Goal: Check status

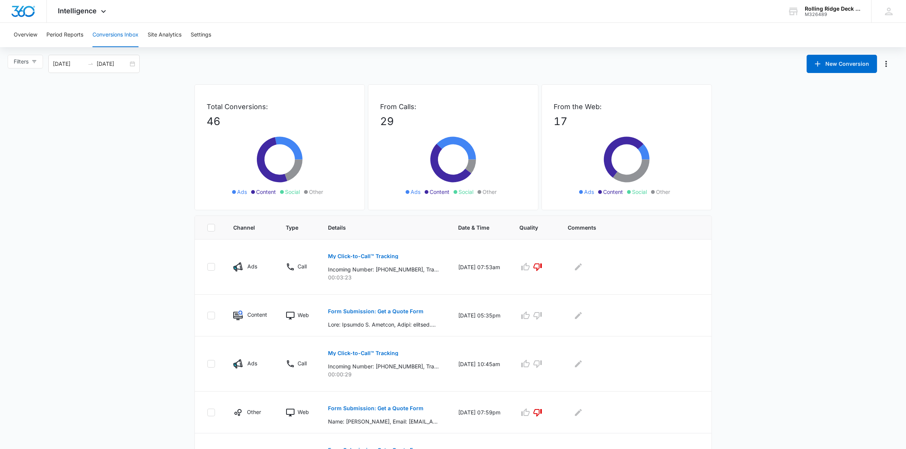
scroll to position [48, 0]
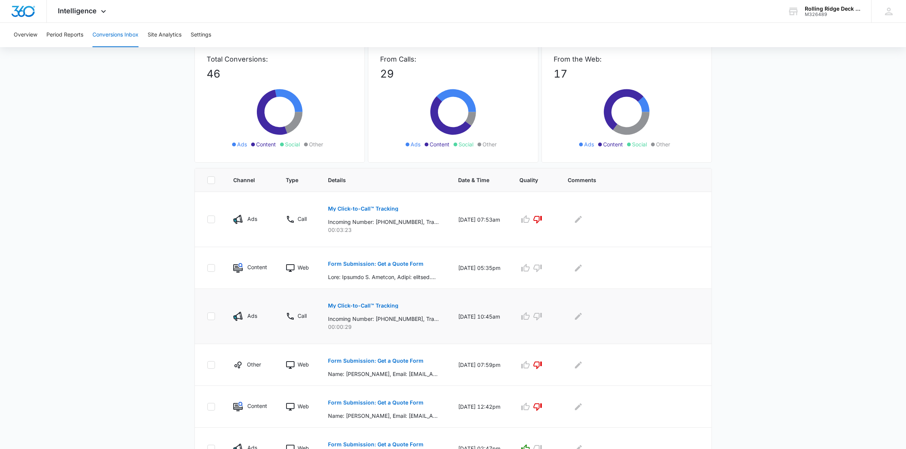
click at [382, 307] on p "My Click-to-Call™ Tracking" at bounding box center [363, 305] width 70 height 5
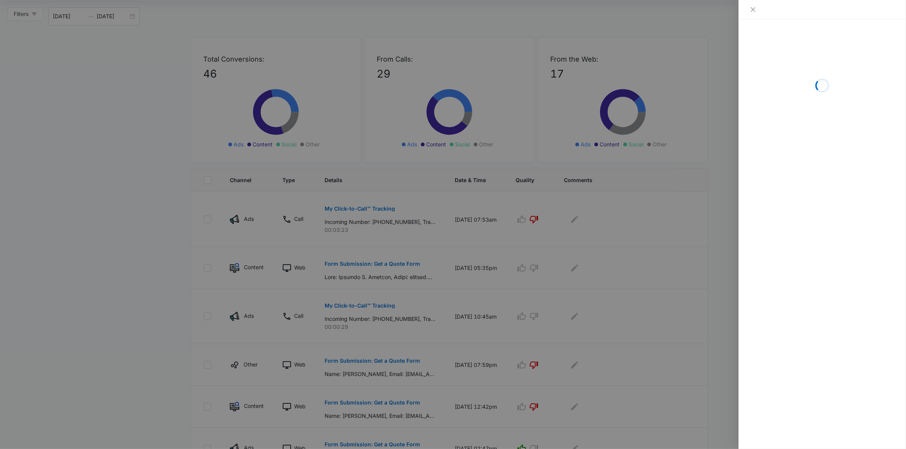
click at [143, 286] on div at bounding box center [453, 224] width 906 height 449
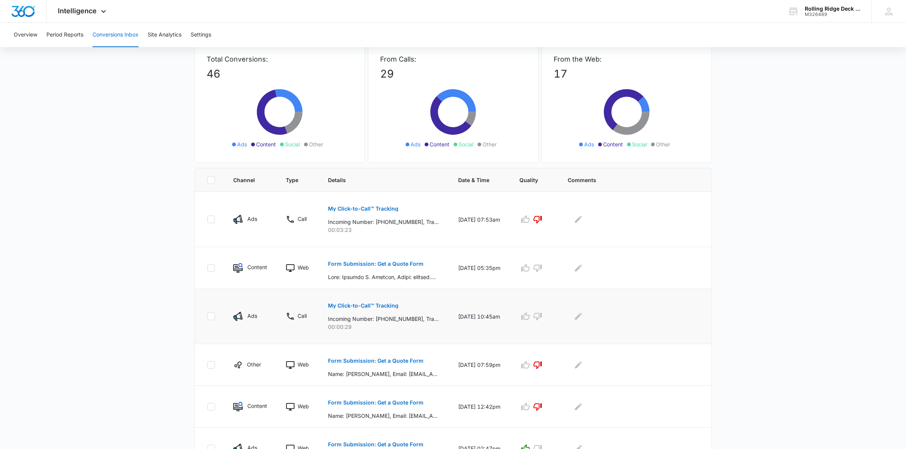
click at [212, 317] on icon at bounding box center [211, 316] width 5 height 3
click at [207, 317] on input "checkbox" at bounding box center [207, 317] width 0 height 0
checkbox input "true"
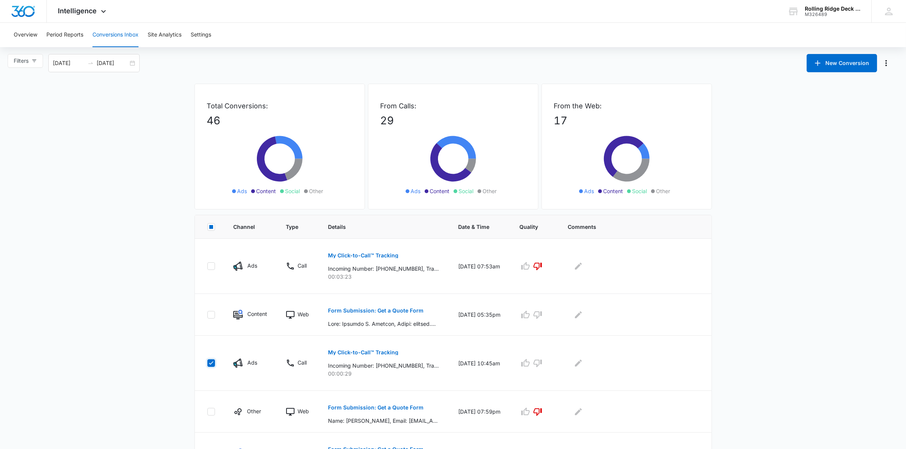
scroll to position [0, 0]
drag, startPoint x: 353, startPoint y: 356, endPoint x: 732, endPoint y: 353, distance: 379.7
click at [732, 353] on main "Filters [DATE] [DATE] New Conversion Total Conversions: 46 Ads Content Social O…" at bounding box center [453, 408] width 906 height 707
click at [370, 356] on button "My Click-to-Call™ Tracking" at bounding box center [363, 353] width 70 height 18
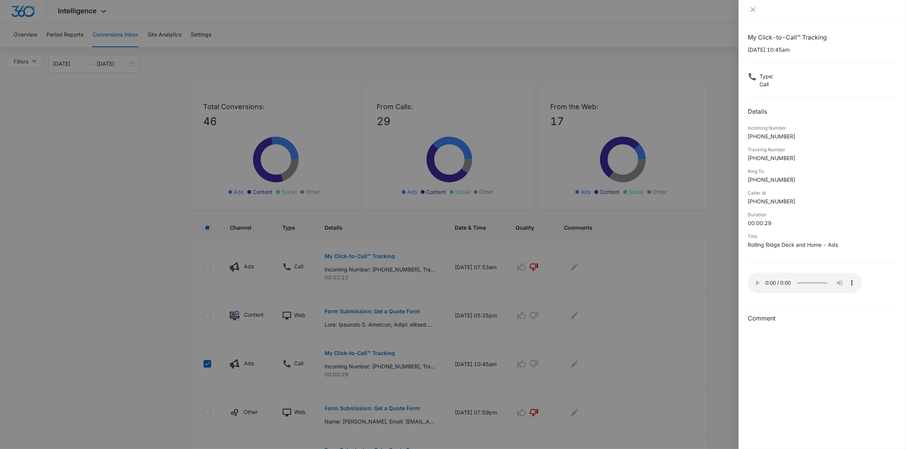
click at [708, 300] on div at bounding box center [453, 224] width 906 height 449
